Goal: Transaction & Acquisition: Subscribe to service/newsletter

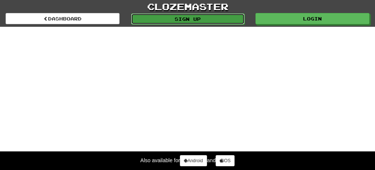
click at [185, 22] on link "Sign up" at bounding box center [188, 18] width 114 height 11
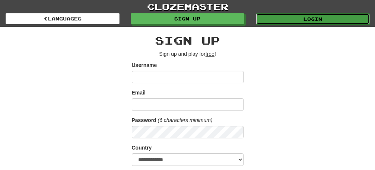
click at [276, 24] on link "Login" at bounding box center [313, 18] width 114 height 11
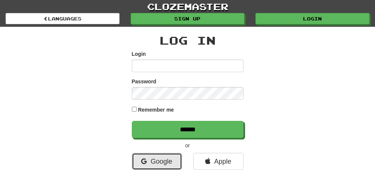
click at [158, 165] on link "Google" at bounding box center [157, 161] width 50 height 17
